Goal: Information Seeking & Learning: Learn about a topic

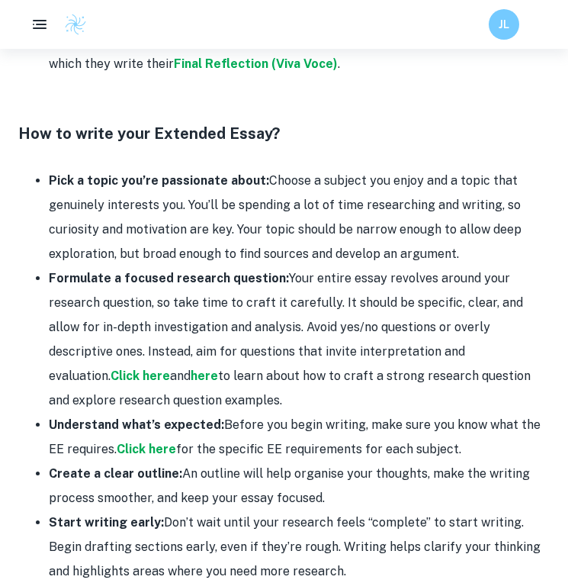
scroll to position [1598, 0]
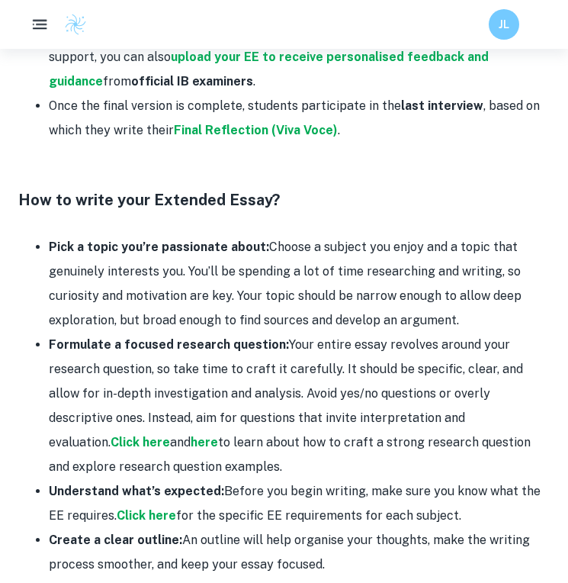
click at [41, 26] on icon "button" at bounding box center [40, 24] width 19 height 19
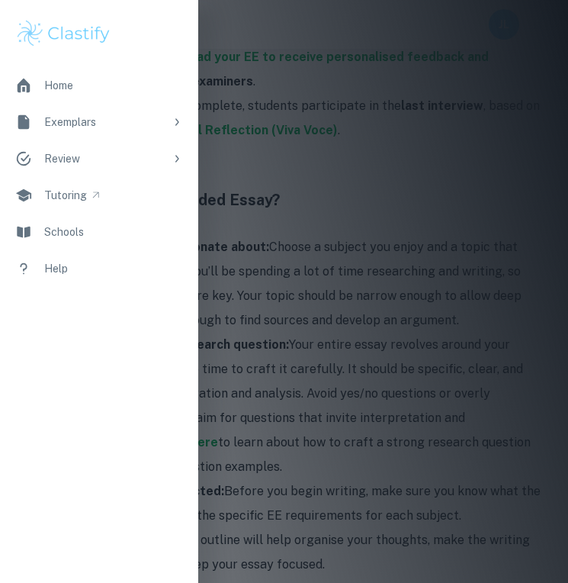
click at [63, 86] on div "Home" at bounding box center [58, 85] width 29 height 17
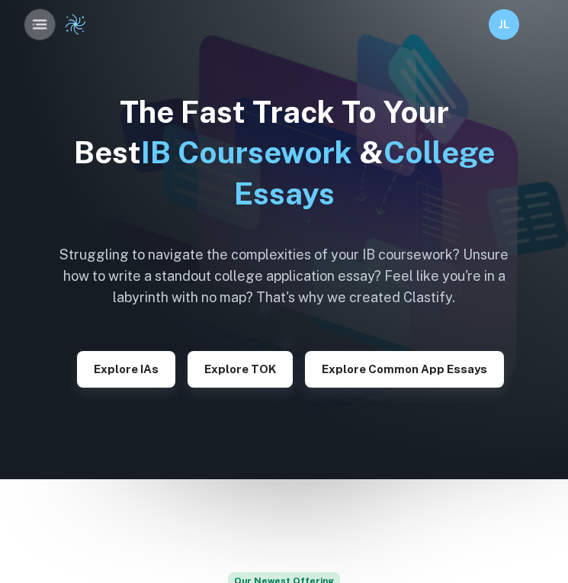
click at [43, 30] on icon "button" at bounding box center [40, 24] width 19 height 19
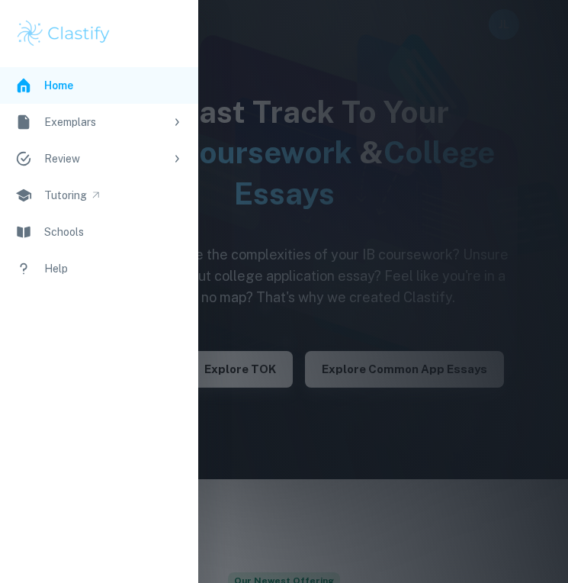
click at [96, 120] on div "Exemplars" at bounding box center [104, 122] width 120 height 17
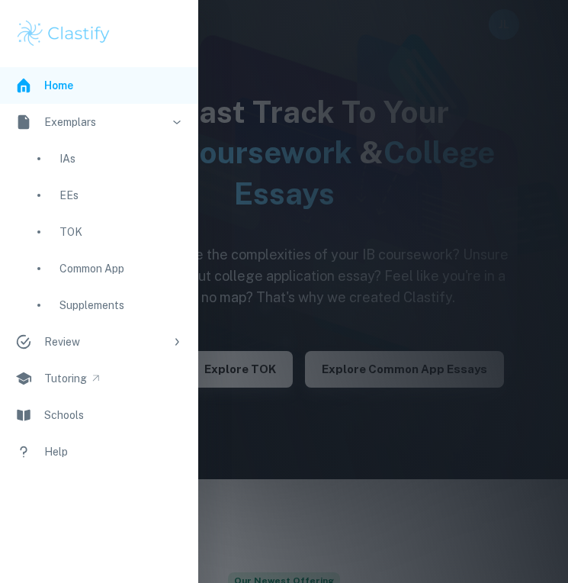
click at [67, 196] on div "EEs" at bounding box center [121, 195] width 124 height 17
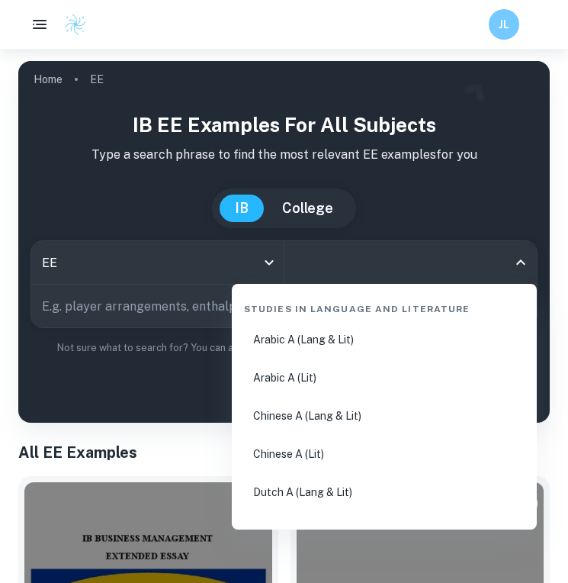
click at [413, 267] on input "All Subjects" at bounding box center [399, 262] width 217 height 29
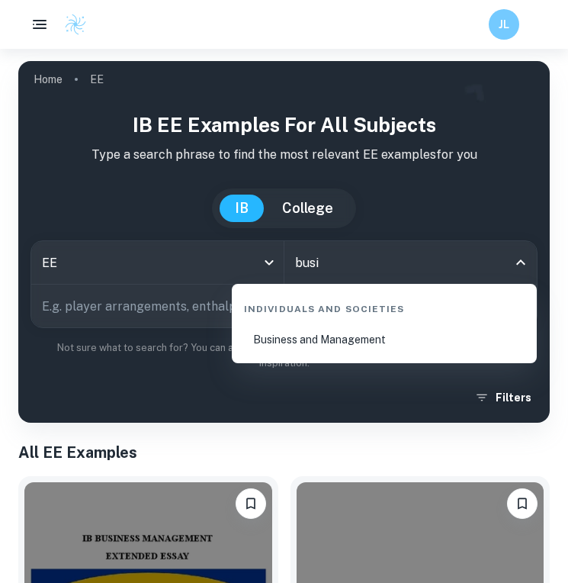
click at [352, 341] on li "Business and Management" at bounding box center [384, 339] width 293 height 35
type input "Business and Management"
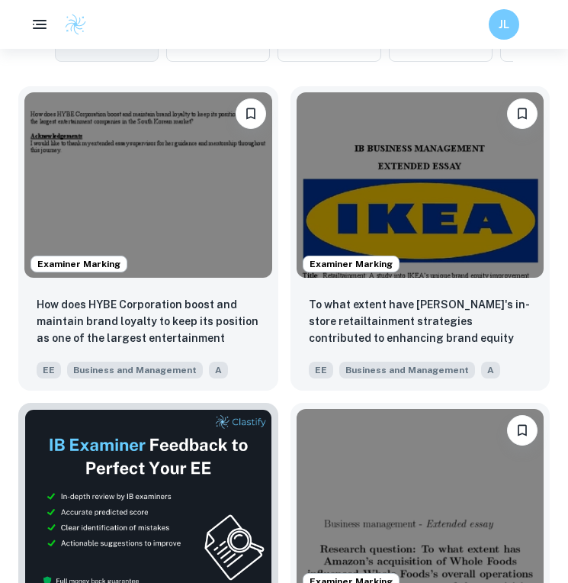
scroll to position [549, 0]
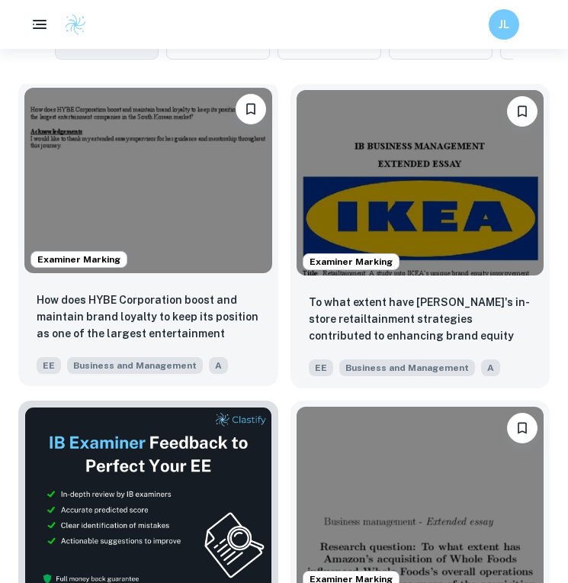
click at [170, 183] on img at bounding box center [148, 180] width 248 height 185
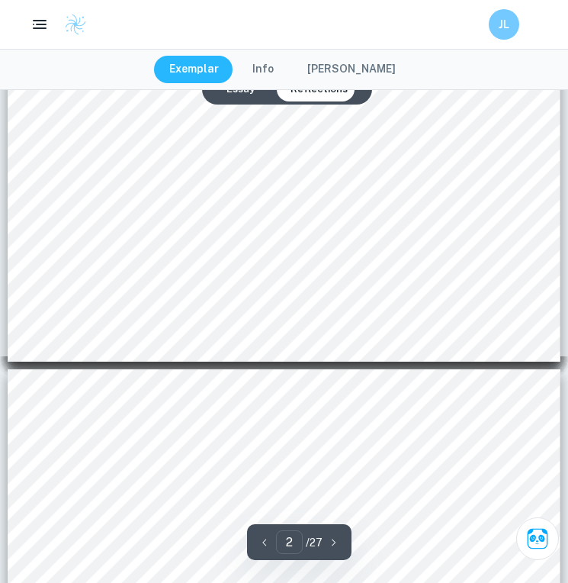
type input "3"
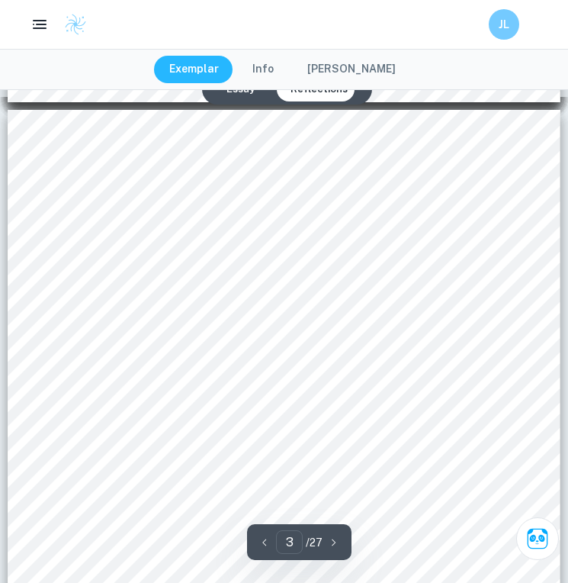
scroll to position [1665, 0]
